Goal: Check status: Check status

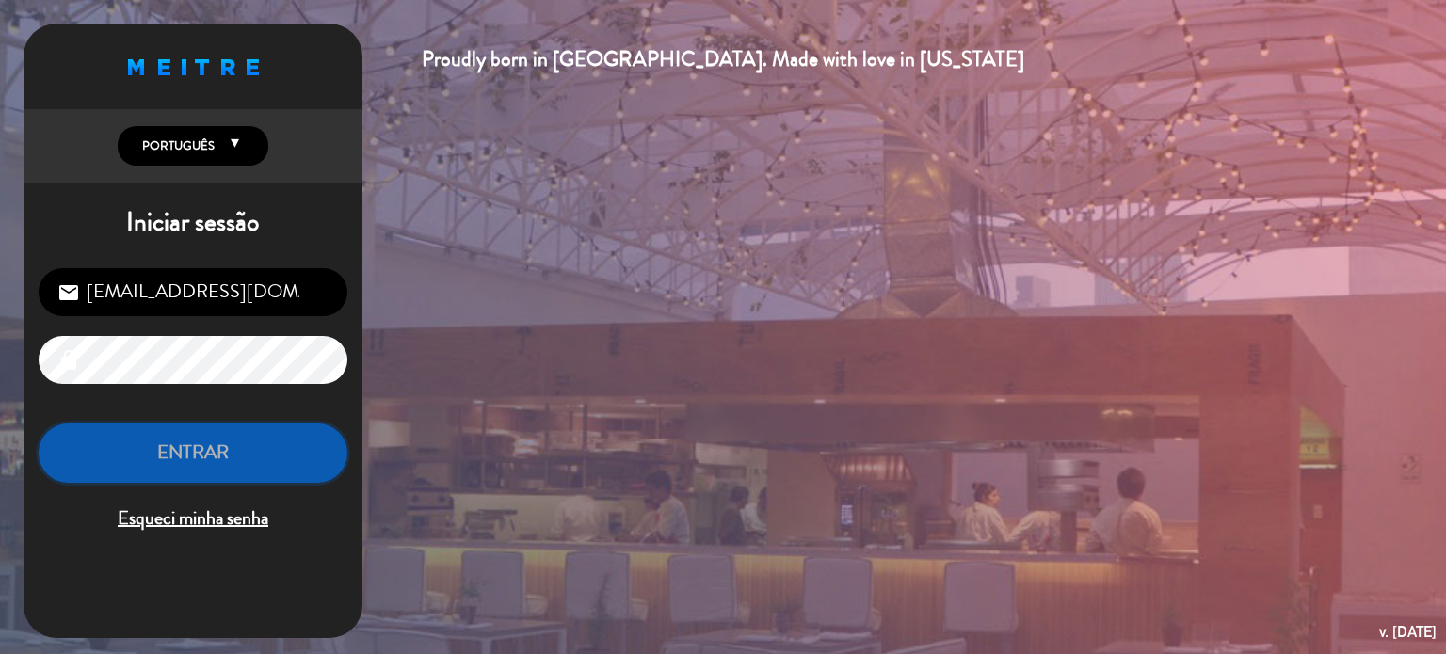
click at [204, 456] on button "ENTRAR" at bounding box center [193, 453] width 309 height 59
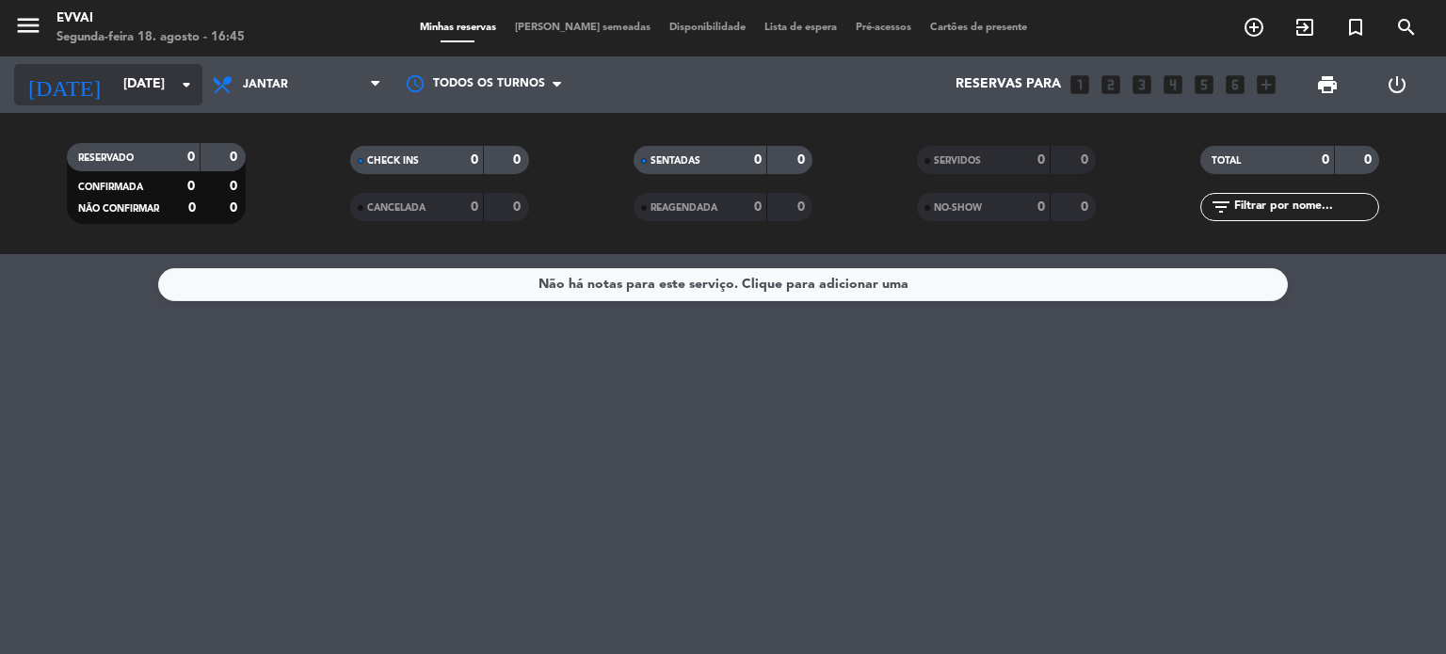
click at [167, 74] on input "[DATE]" at bounding box center [203, 85] width 179 height 34
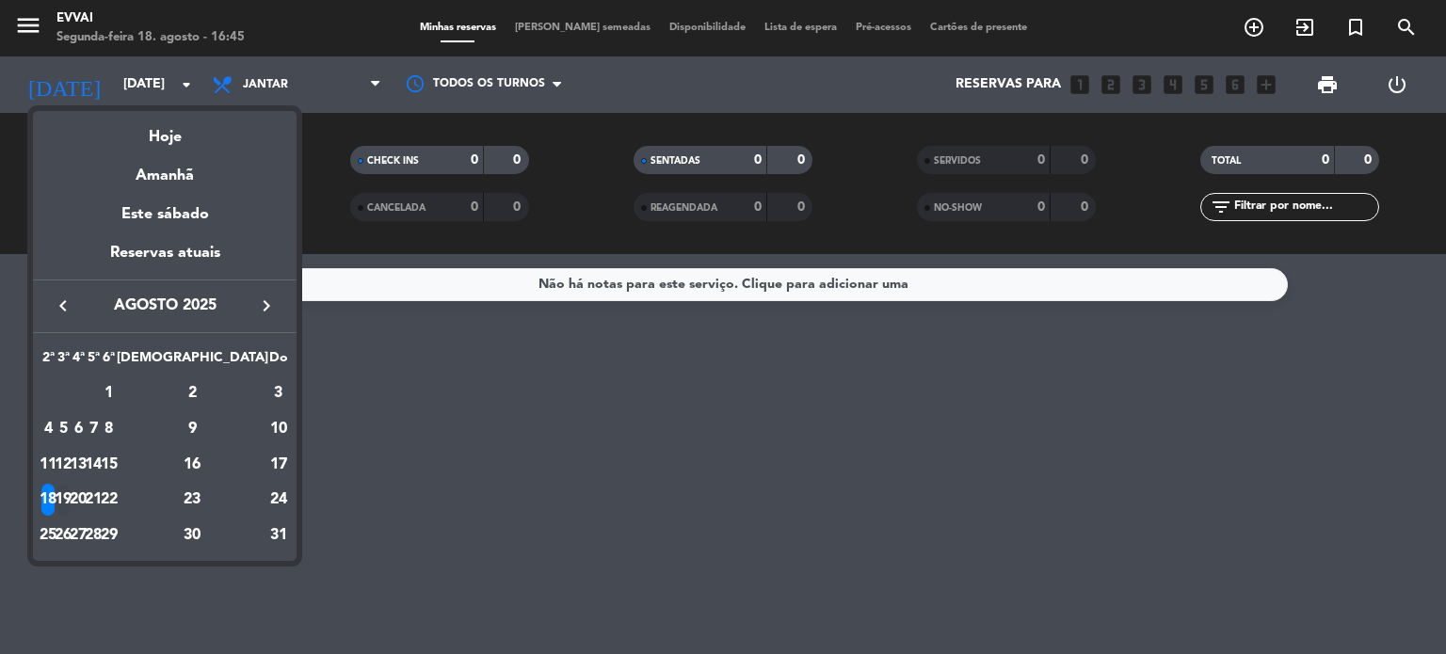
click at [71, 500] on div "19" at bounding box center [63, 500] width 14 height 32
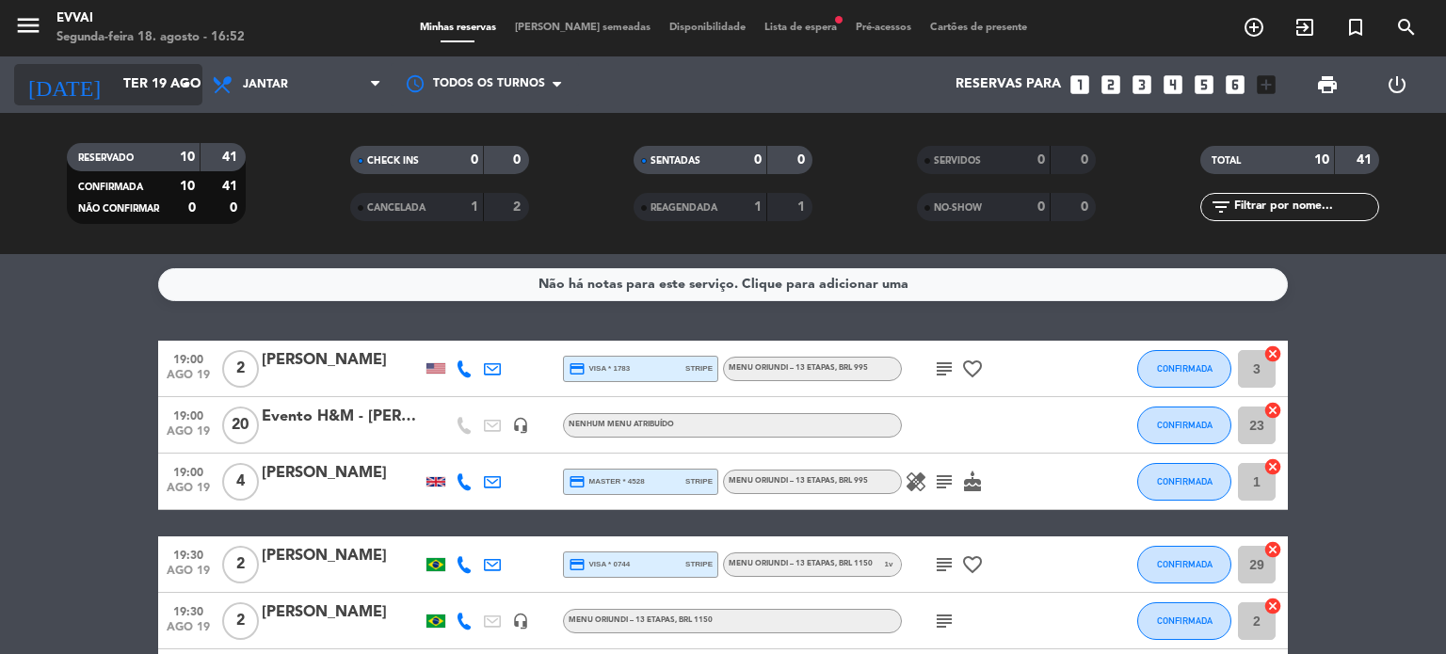
click at [158, 89] on input "Ter 19 ago" at bounding box center [203, 85] width 179 height 34
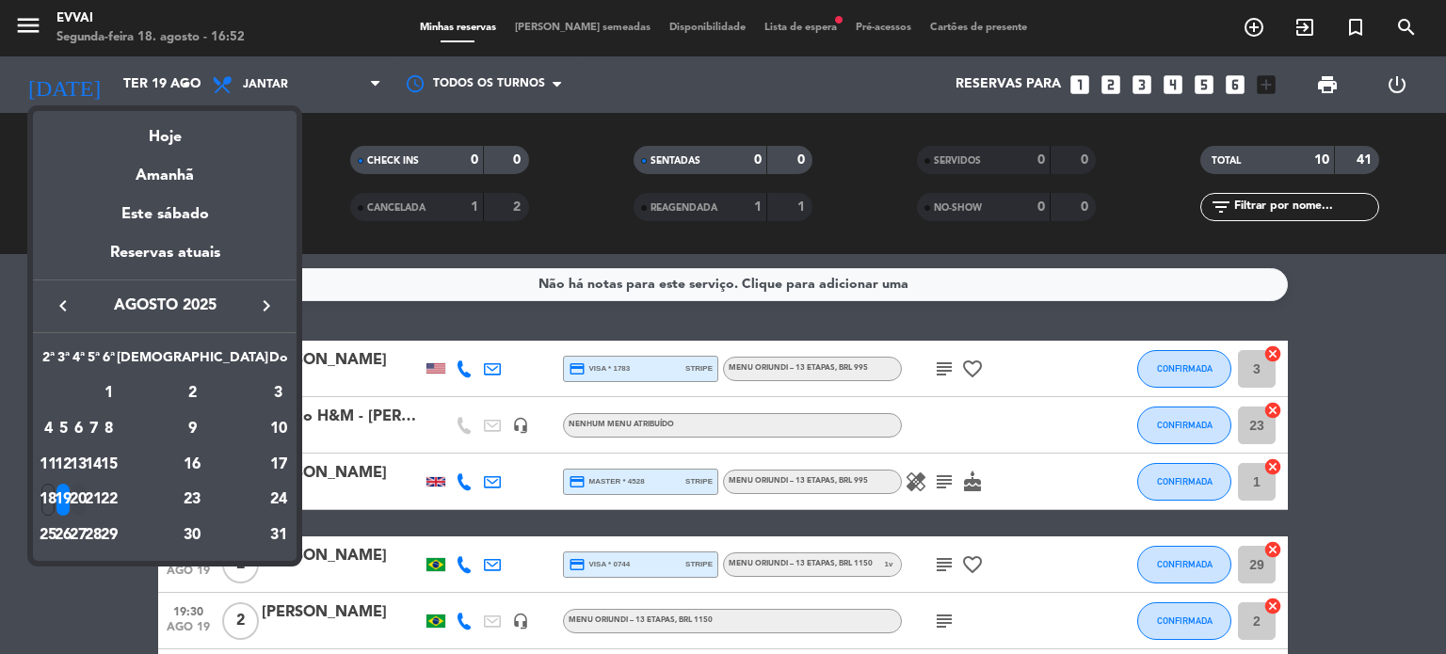
click at [86, 494] on div "20" at bounding box center [79, 500] width 14 height 32
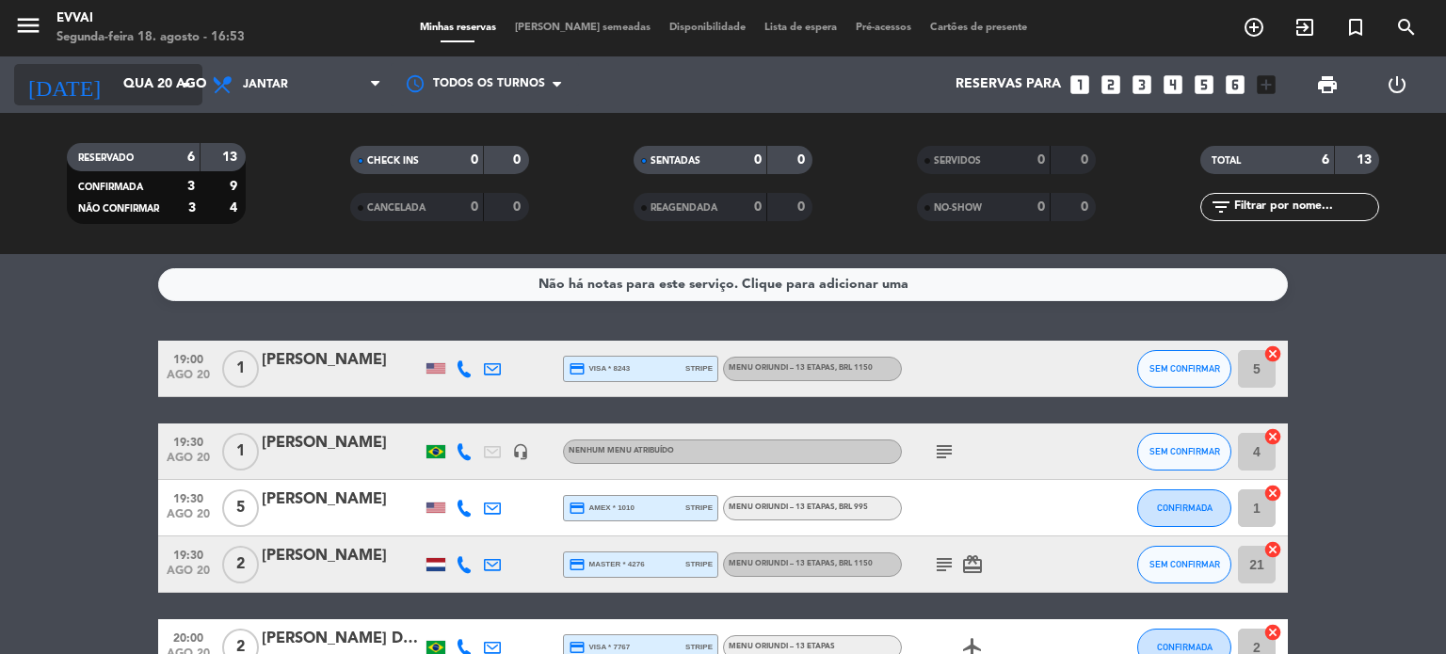
click at [145, 87] on input "Qua 20 ago" at bounding box center [203, 85] width 179 height 34
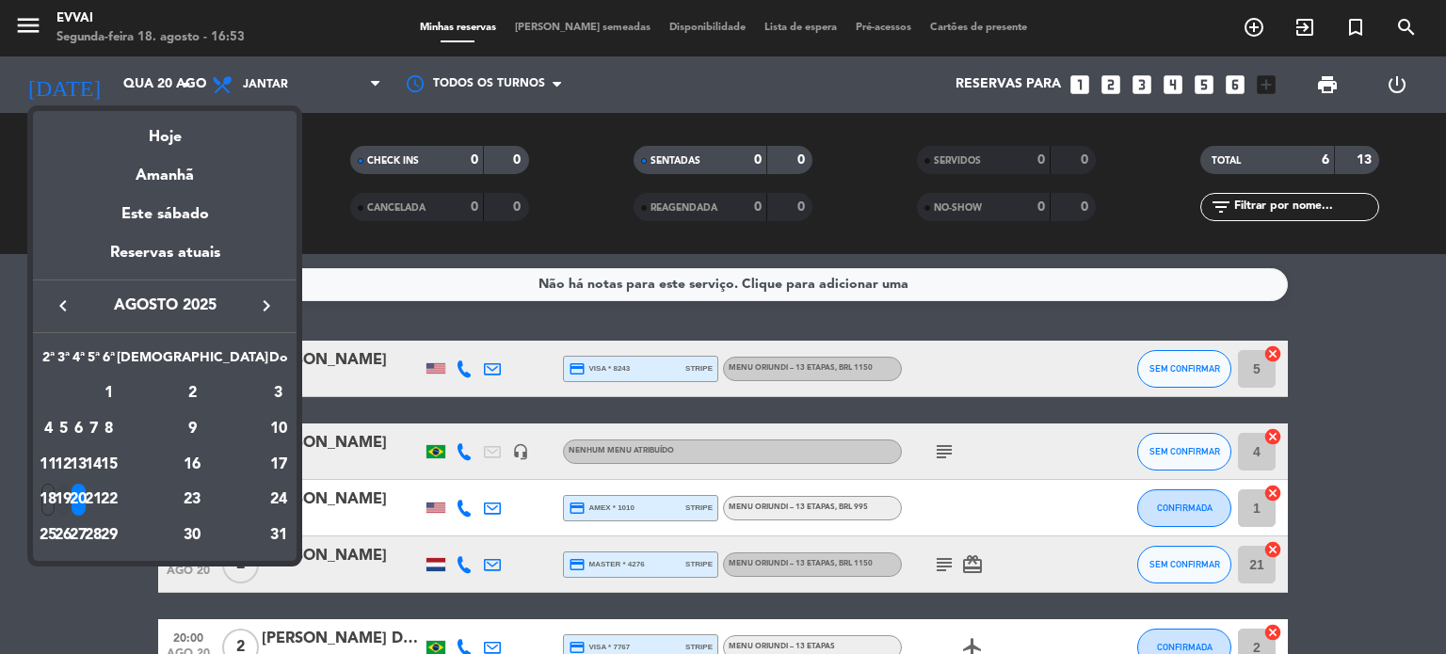
click at [71, 500] on div "19" at bounding box center [63, 500] width 14 height 32
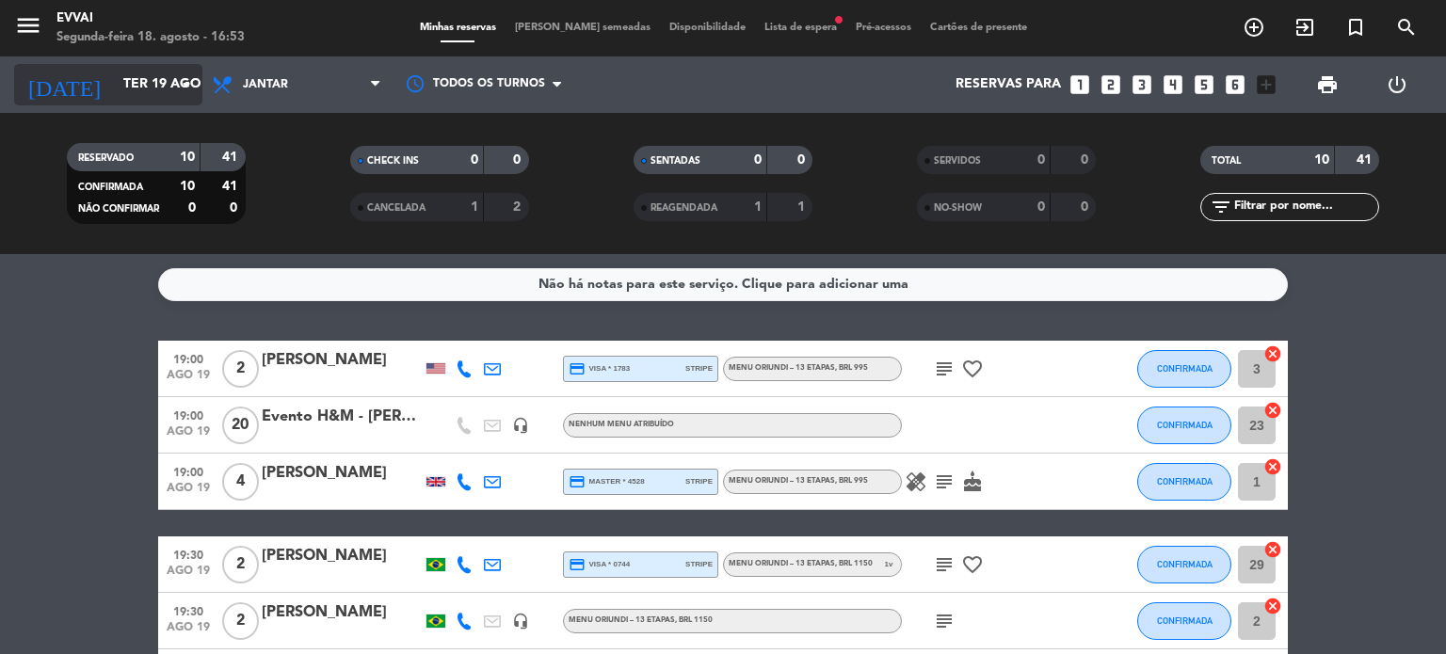
click at [122, 74] on input "Ter 19 ago" at bounding box center [203, 85] width 179 height 34
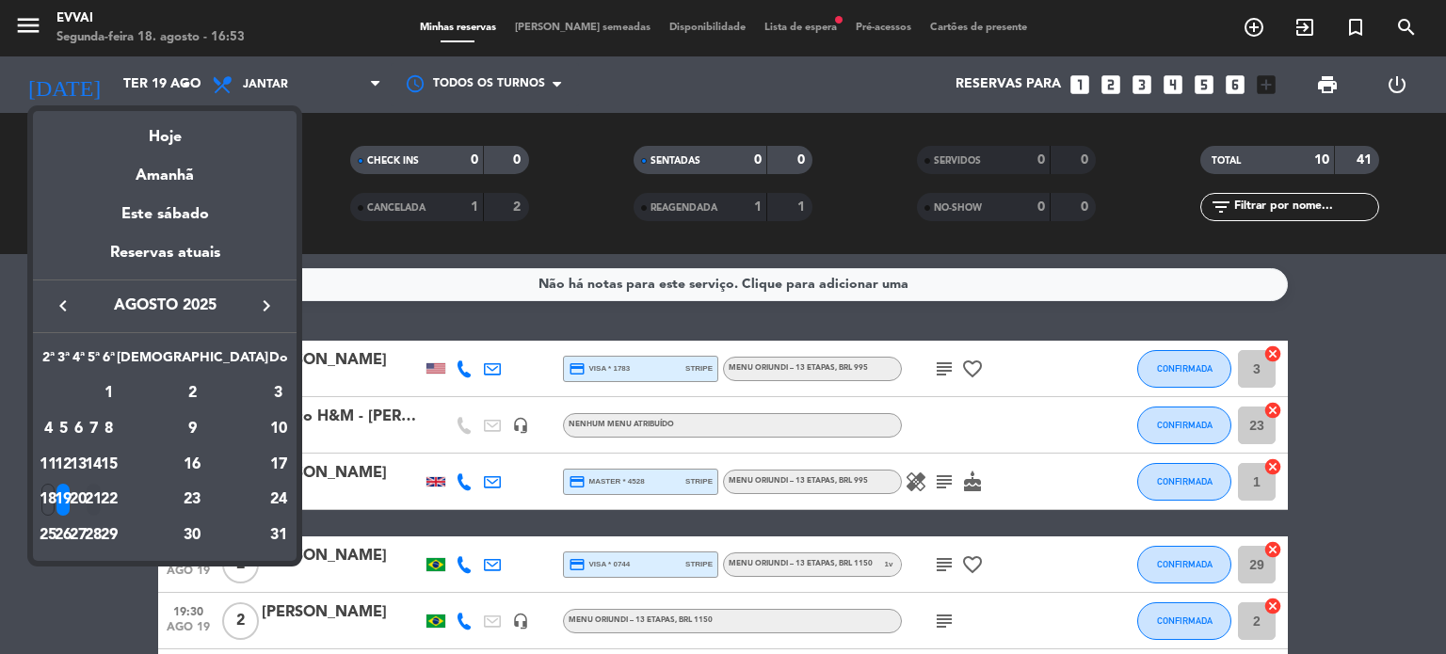
click at [101, 496] on div "21" at bounding box center [94, 500] width 14 height 32
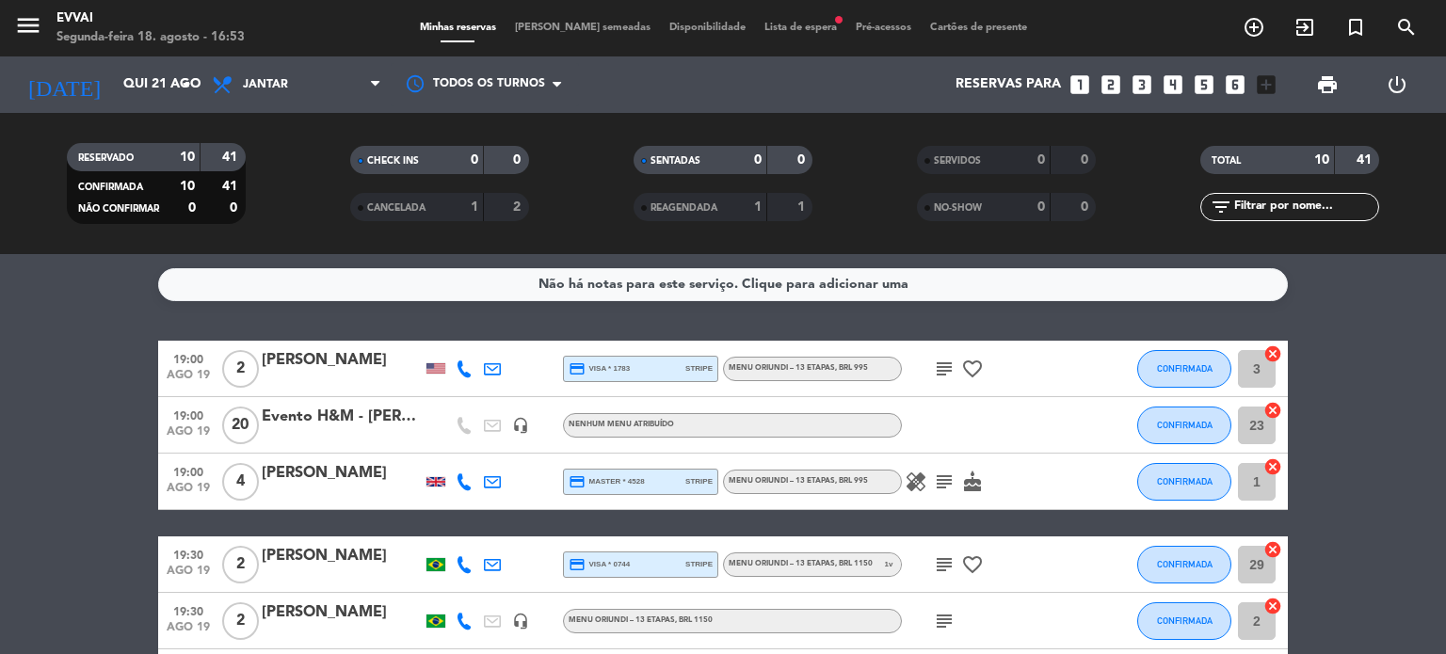
click at [162, 496] on div "19:00 [DATE]" at bounding box center [188, 482] width 60 height 56
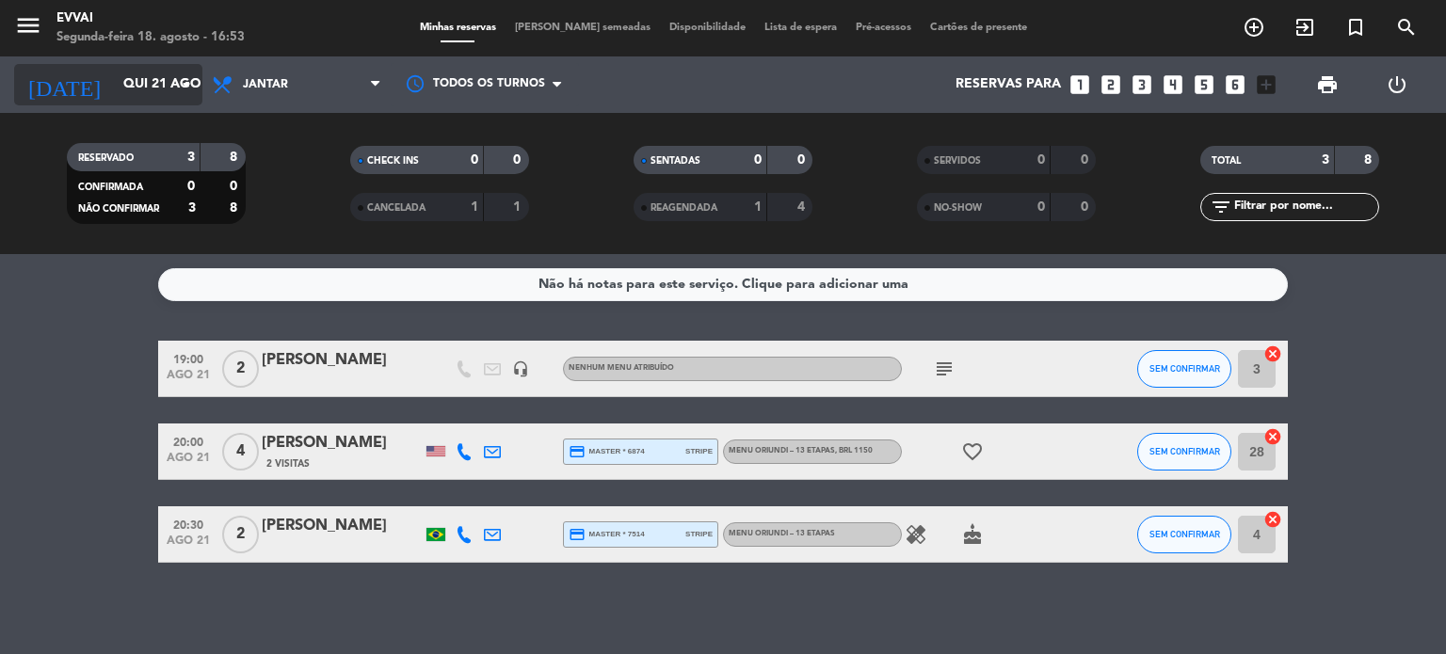
click at [158, 89] on input "Qui 21 ago" at bounding box center [203, 85] width 179 height 34
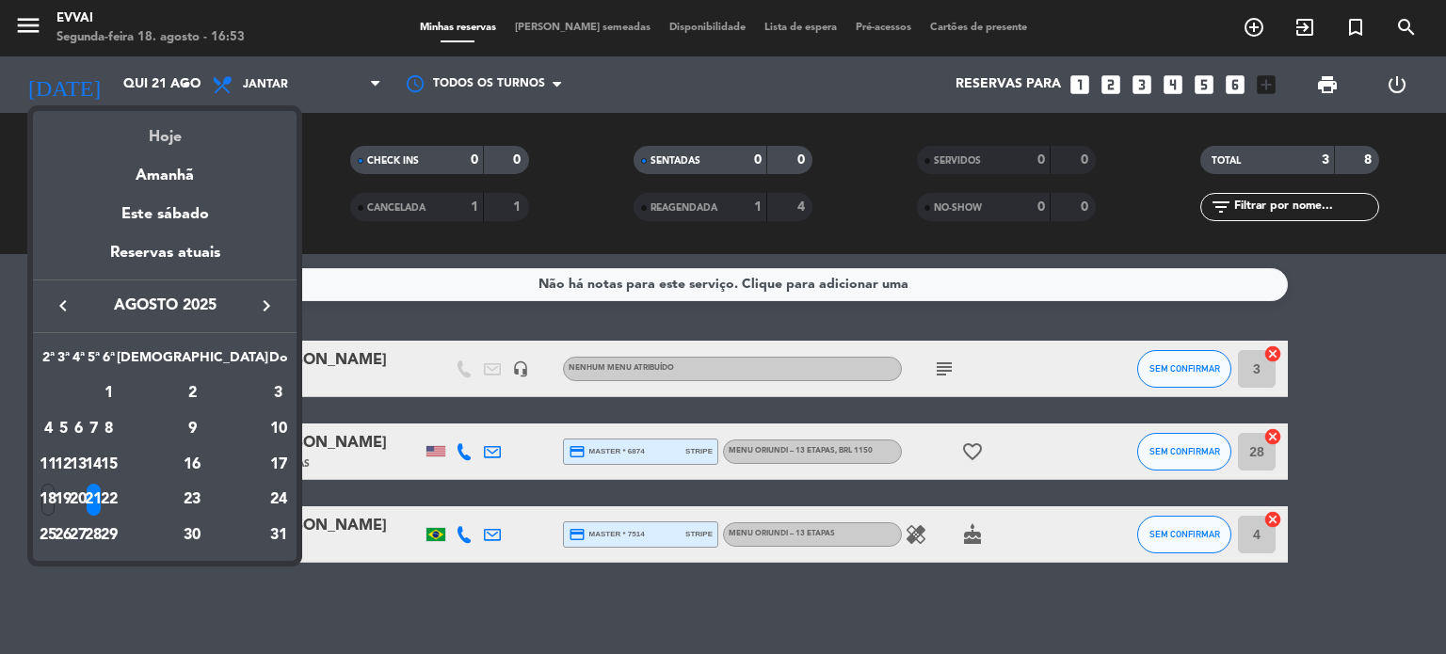
click at [170, 136] on div "Hoje" at bounding box center [165, 130] width 264 height 39
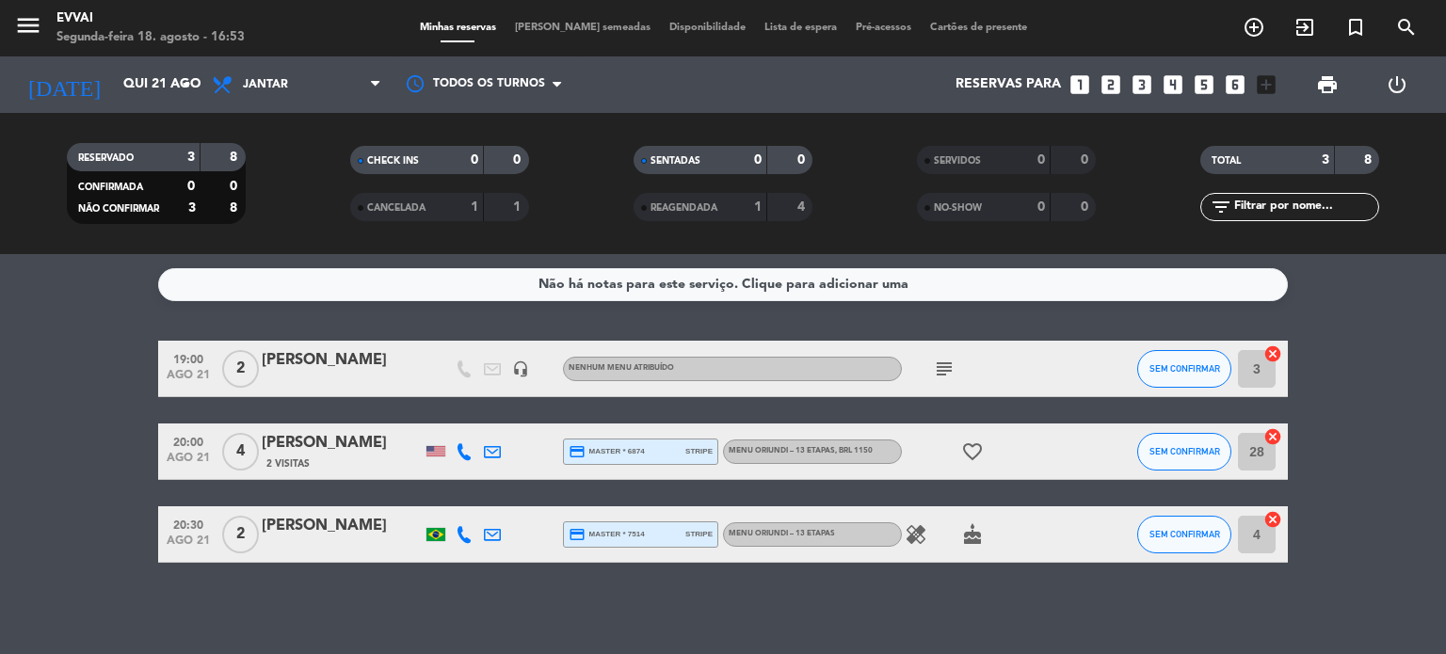
type input "[DATE]"
